Goal: Task Accomplishment & Management: Manage account settings

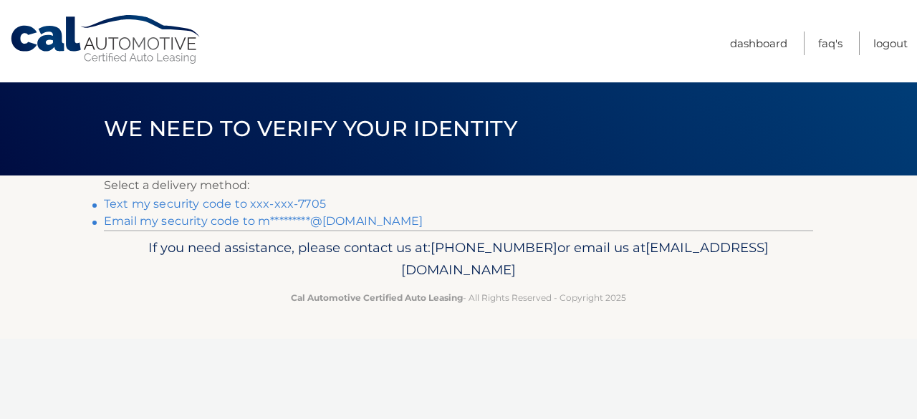
click at [256, 199] on link "Text my security code to xxx-xxx-7705" at bounding box center [215, 204] width 222 height 14
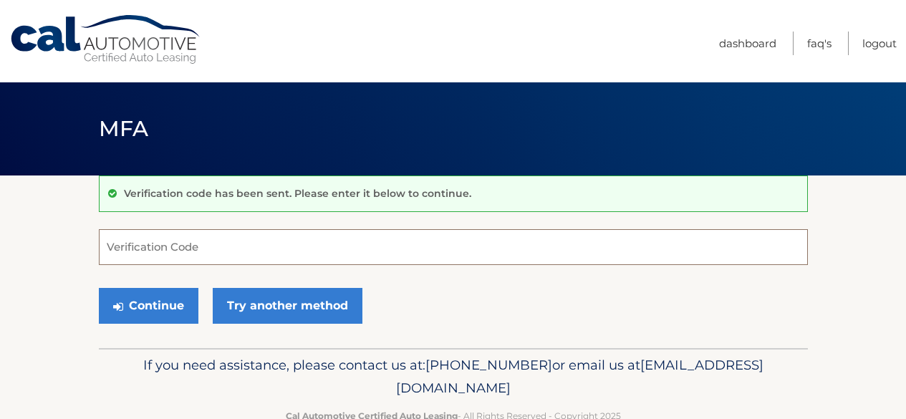
click at [226, 236] on input "Verification Code" at bounding box center [453, 247] width 709 height 36
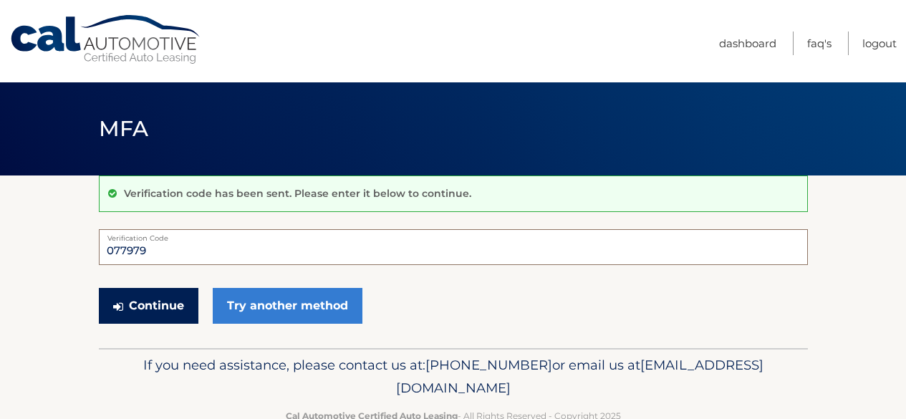
type input "077979"
click at [161, 307] on button "Continue" at bounding box center [149, 306] width 100 height 36
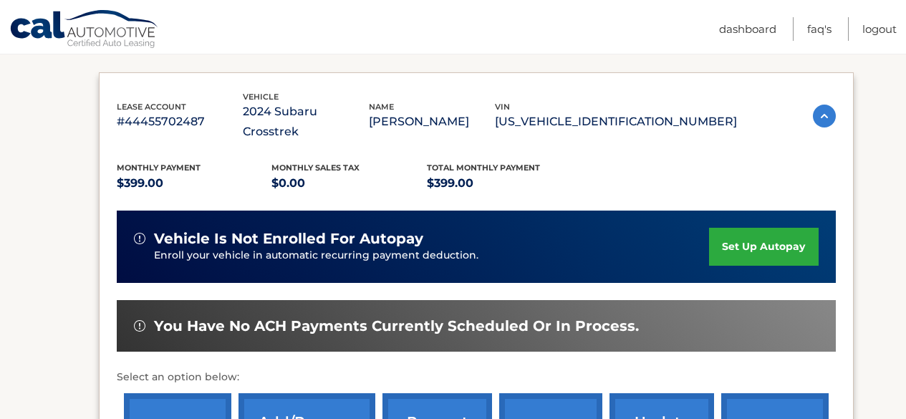
scroll to position [448, 0]
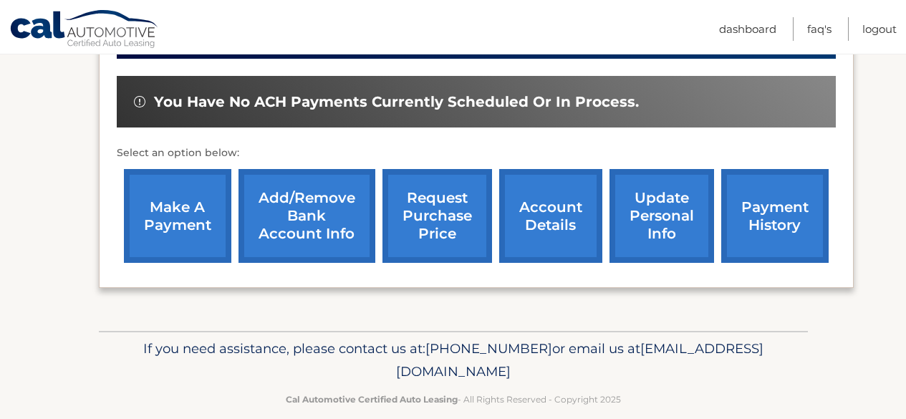
click at [200, 204] on link "make a payment" at bounding box center [177, 216] width 107 height 94
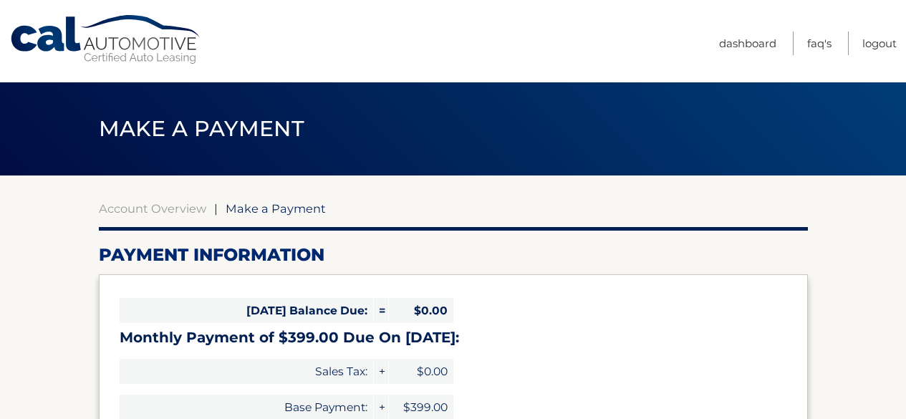
select select "NzIzZWY1NmYtYzk0YS00NTM2LWFjMDctYWJhMjA1NjJjY2Rj"
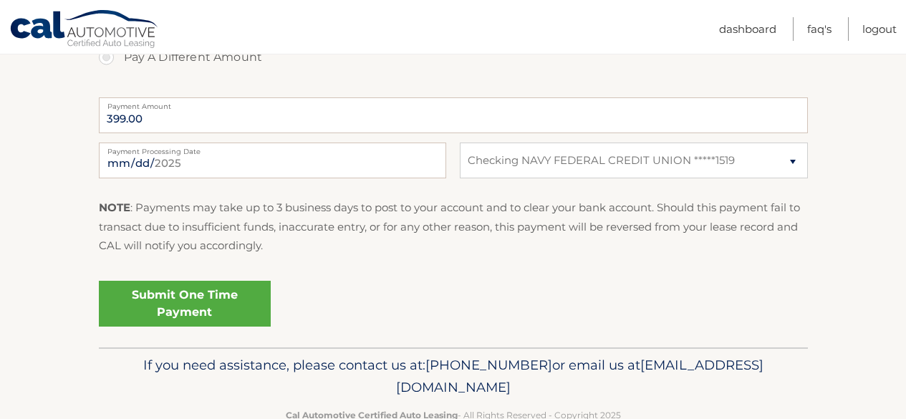
scroll to position [605, 0]
